Goal: Information Seeking & Learning: Learn about a topic

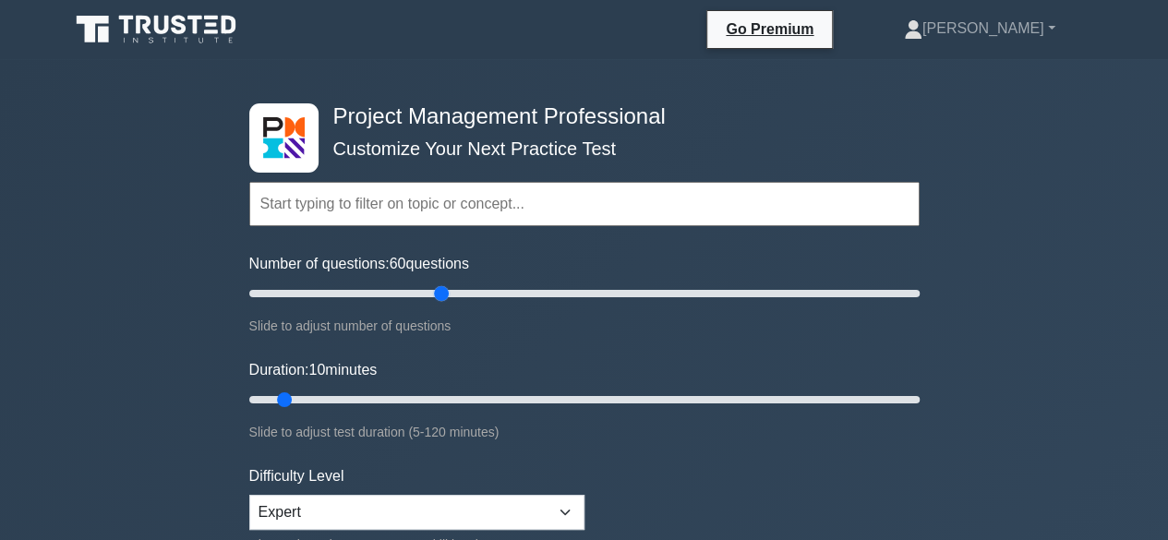
drag, startPoint x: 273, startPoint y: 295, endPoint x: 440, endPoint y: 305, distance: 166.5
type input "60"
click at [440, 305] on input "Number of questions: 60 questions" at bounding box center [584, 294] width 670 height 22
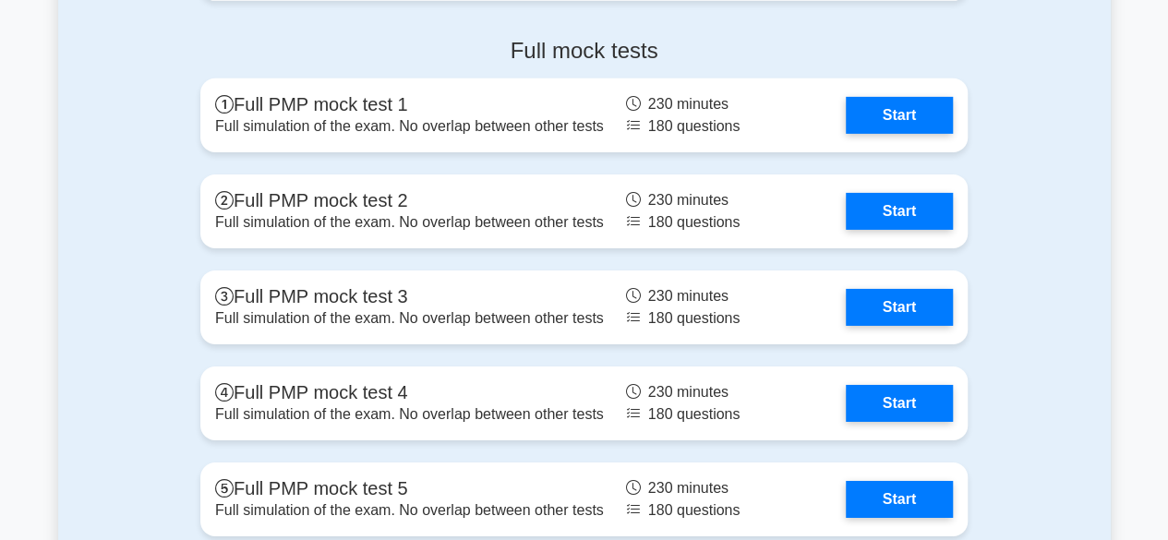
scroll to position [6490, 0]
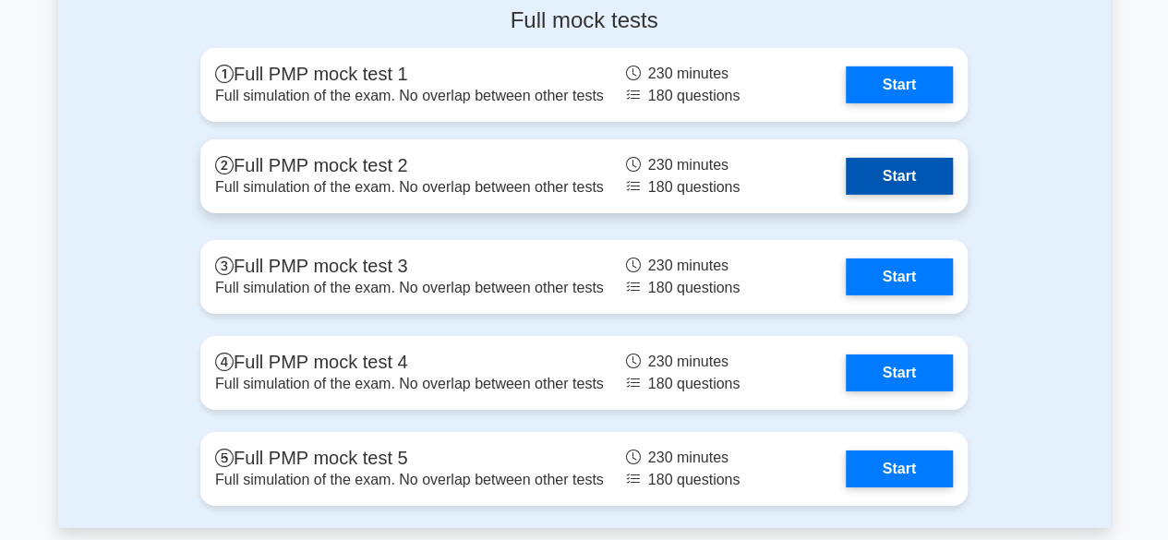
click at [890, 178] on link "Start" at bounding box center [899, 176] width 107 height 37
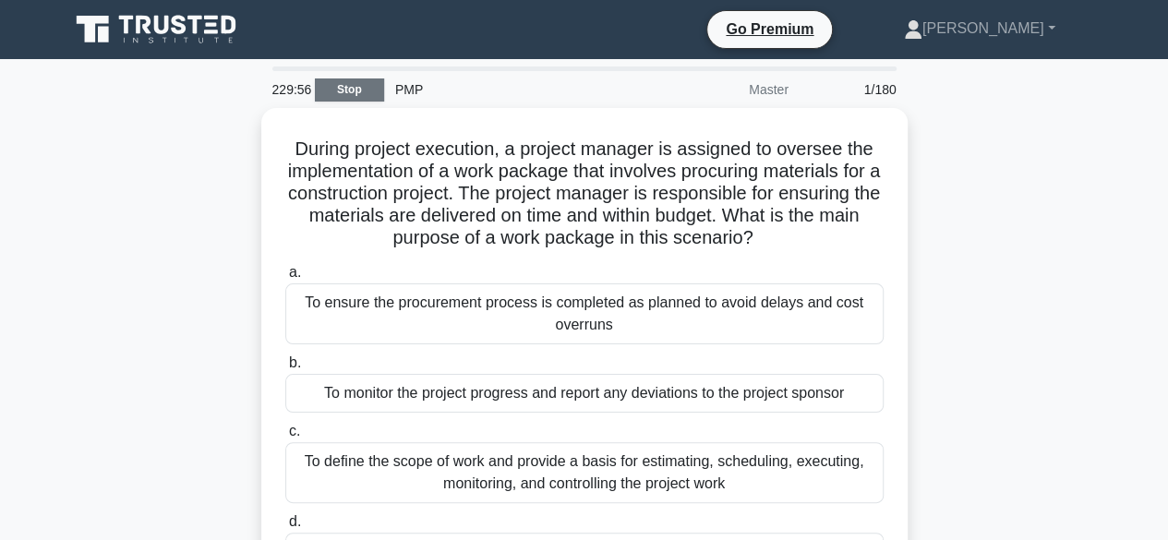
click at [353, 90] on link "Stop" at bounding box center [349, 89] width 69 height 23
click at [345, 88] on link "Stop" at bounding box center [349, 89] width 69 height 23
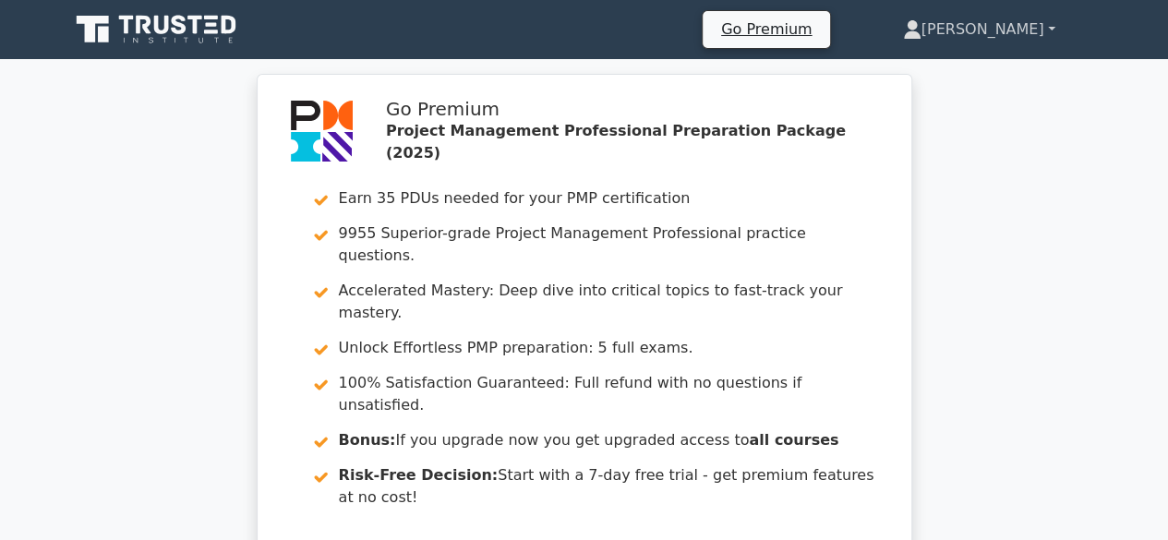
click at [1047, 23] on link "[PERSON_NAME]" at bounding box center [979, 29] width 241 height 37
